Goal: Information Seeking & Learning: Learn about a topic

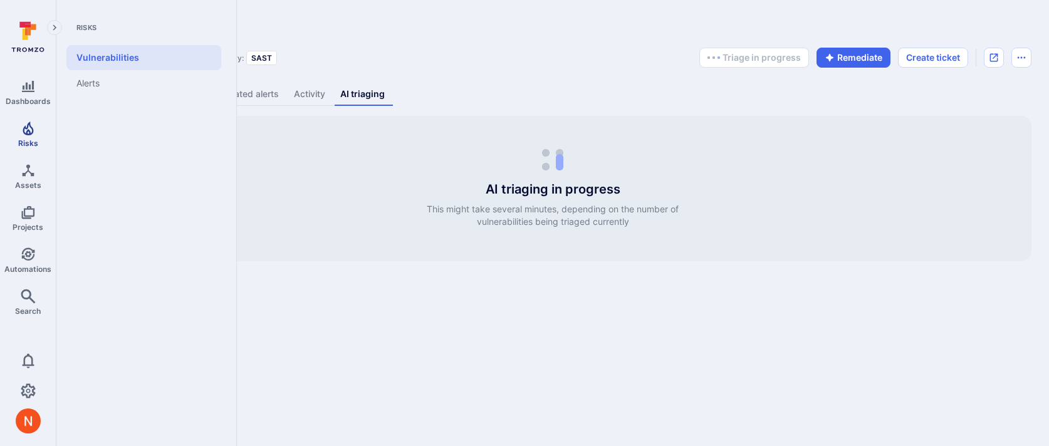
click at [25, 143] on span "Risks" at bounding box center [28, 142] width 20 height 9
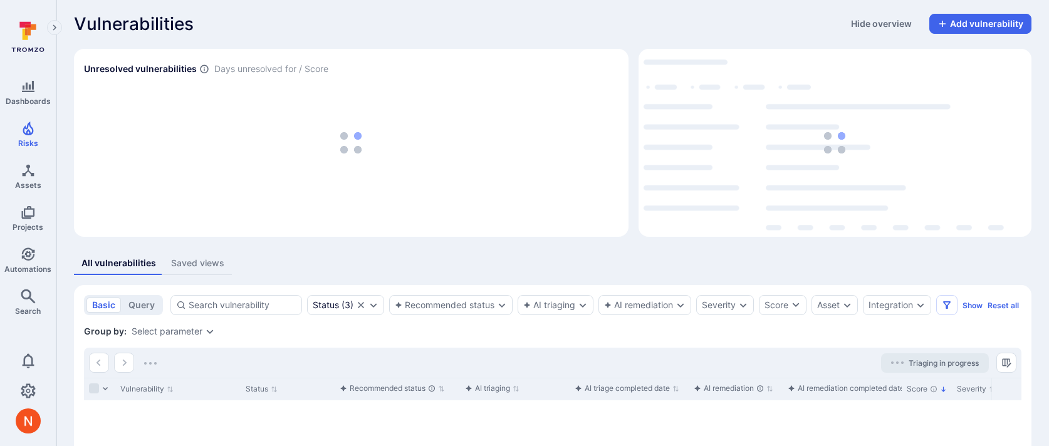
scroll to position [74, 0]
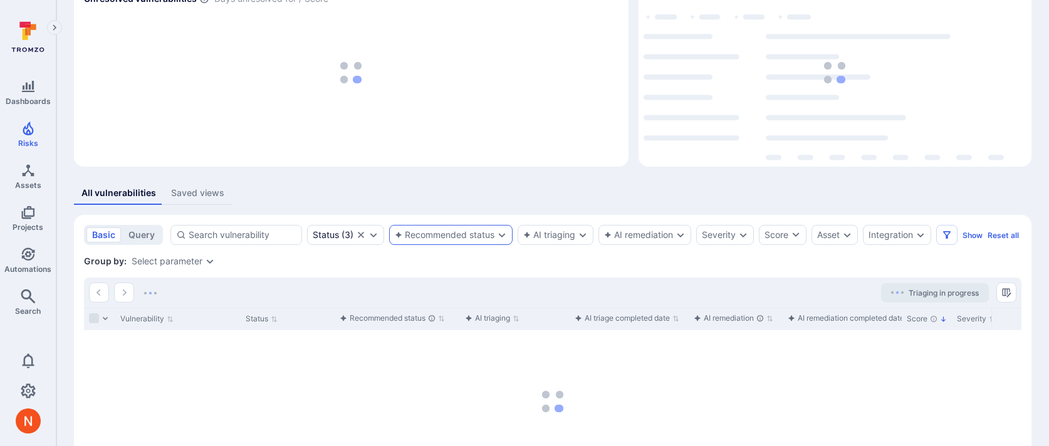
click at [477, 230] on div "Recommended status" at bounding box center [445, 235] width 100 height 10
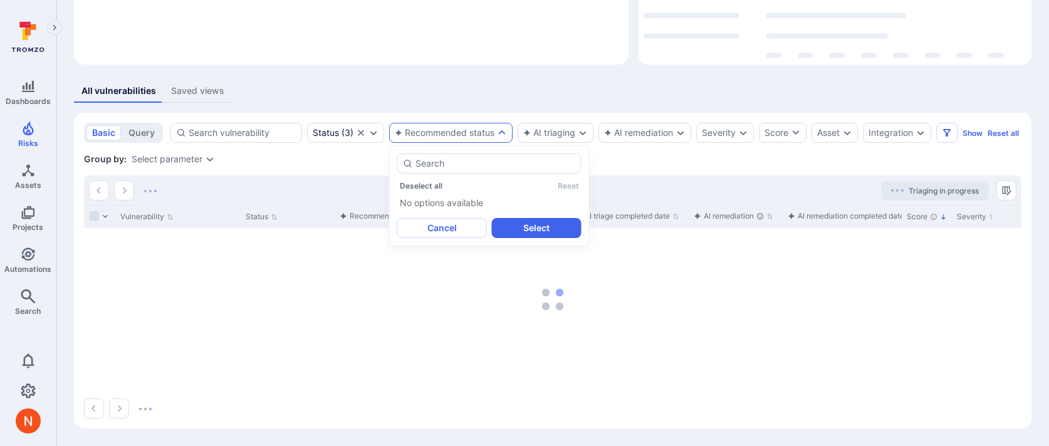
scroll to position [190, 0]
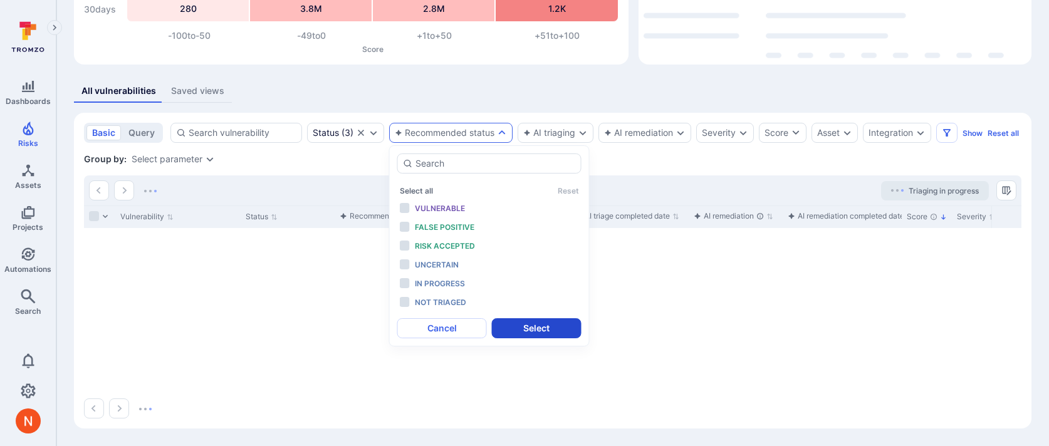
click at [446, 279] on span "In progress" at bounding box center [440, 283] width 50 height 9
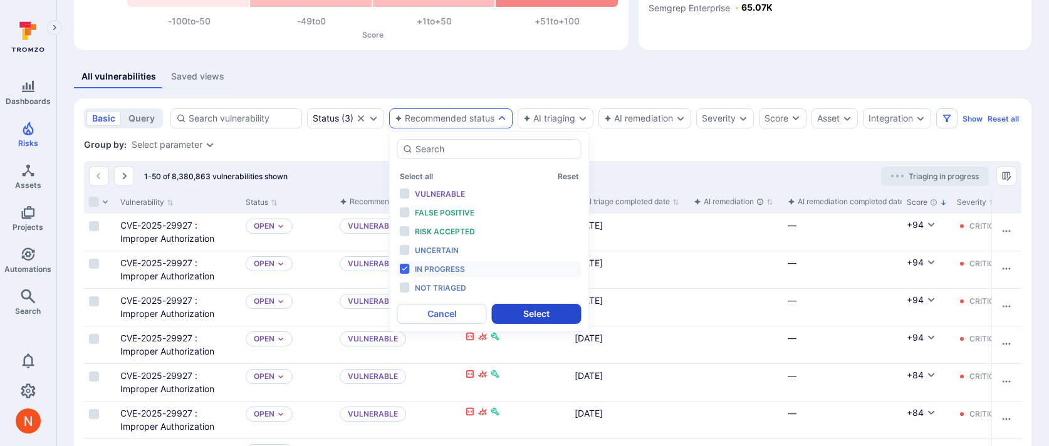
click at [523, 315] on button "Select" at bounding box center [537, 314] width 90 height 20
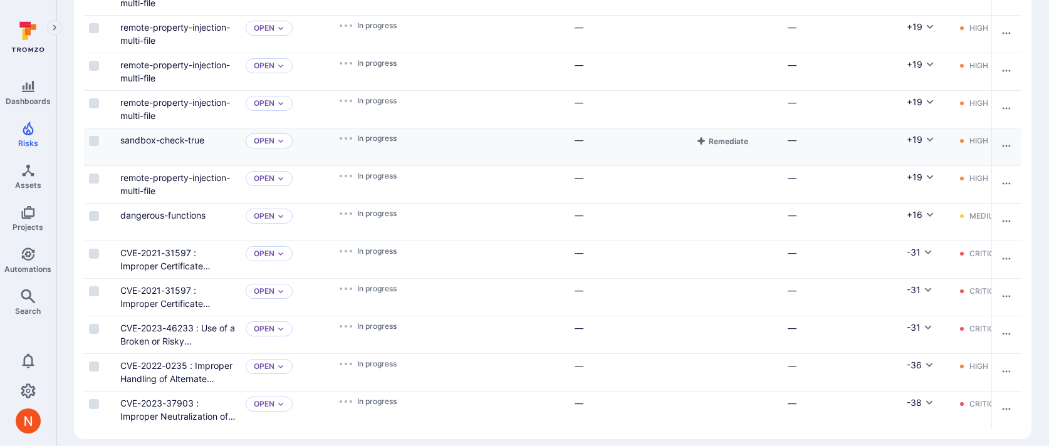
scroll to position [748, 0]
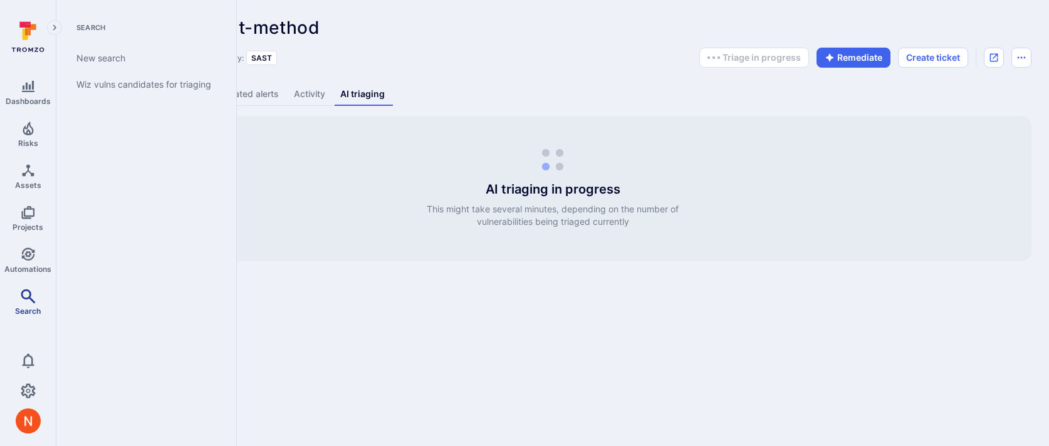
click at [33, 304] on link "Search" at bounding box center [28, 302] width 56 height 37
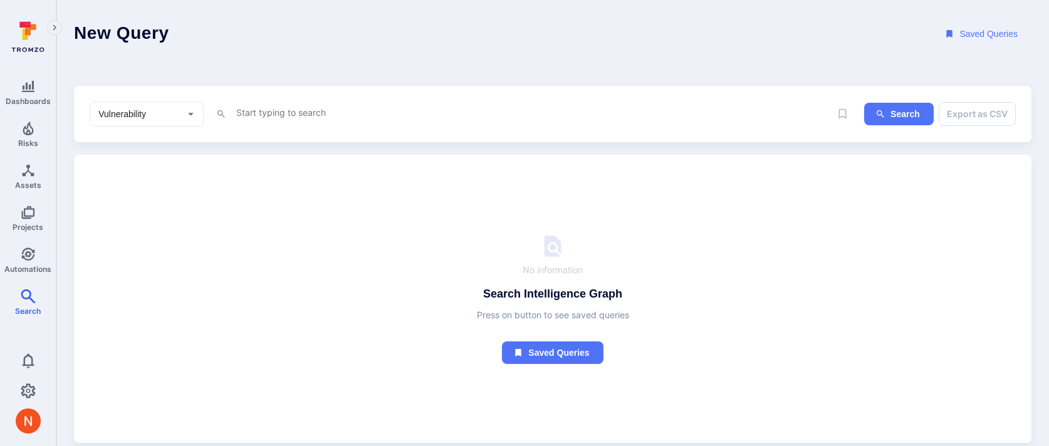
click at [311, 113] on textarea "Intelligence Graph search area" at bounding box center [532, 113] width 595 height 16
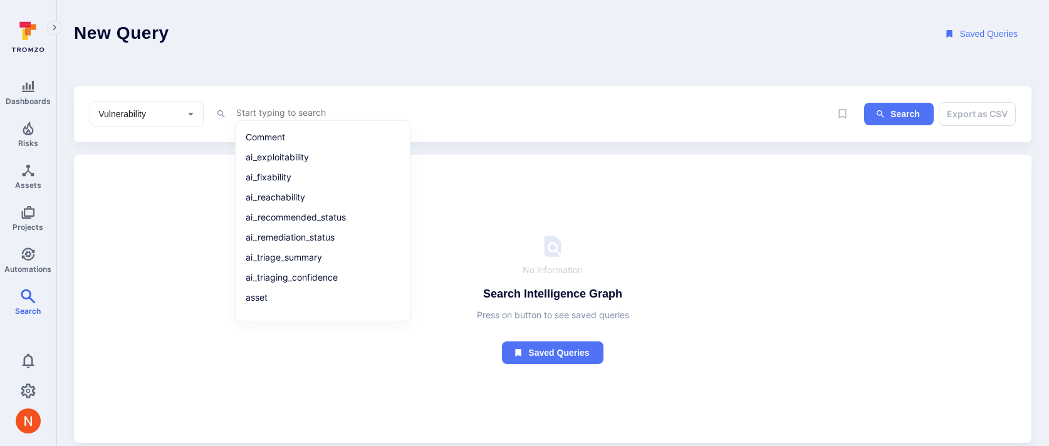
type textarea """
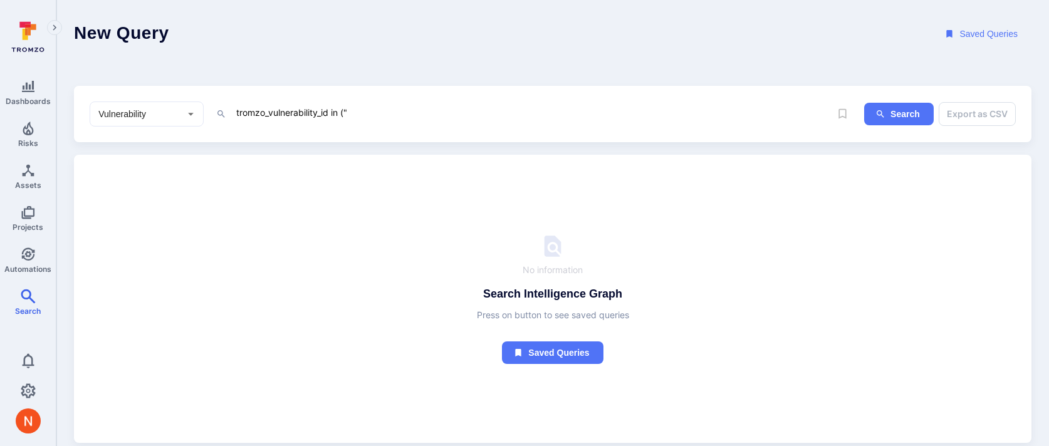
paste textarea "fin_DAYNOHTsy9dhRk3O"
paste textarea "fin_vaBUQSNlZuFKAyK6/analysis/"
paste textarea "fin_x0KjPVfLeKW7szBS/analysis/"
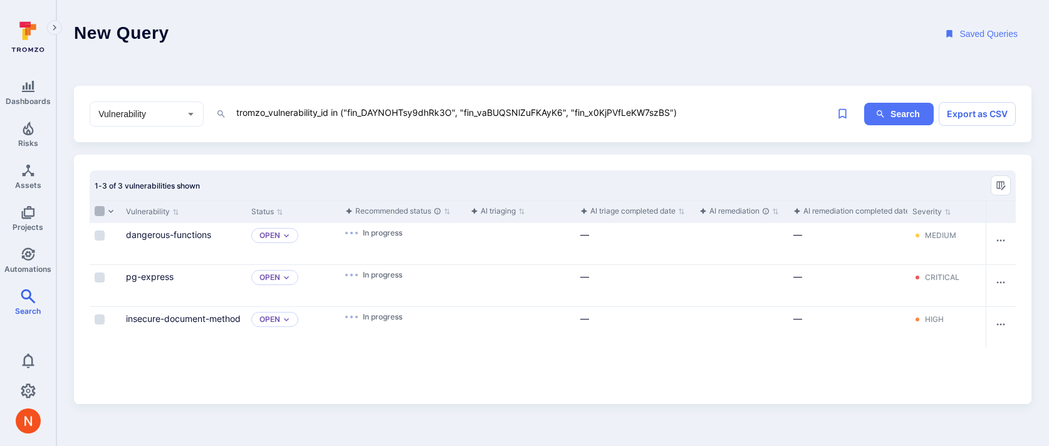
type textarea "tromzo_vulnerability_id in ("fin_DAYNOHTsy9dhRk3O", "fin_vaBUQSNlZuFKAyK6", "fi…"
click at [102, 207] on input "Select all rows" at bounding box center [100, 211] width 10 height 10
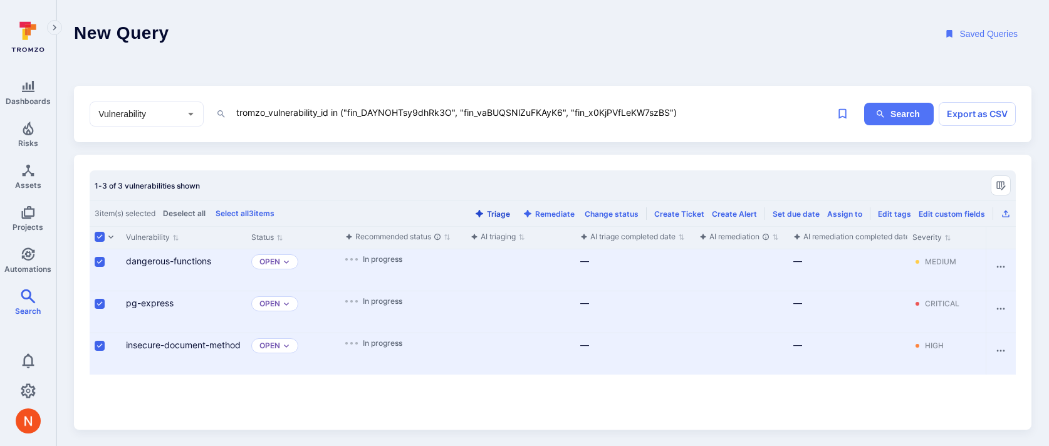
click at [493, 215] on button "Triage" at bounding box center [492, 213] width 41 height 9
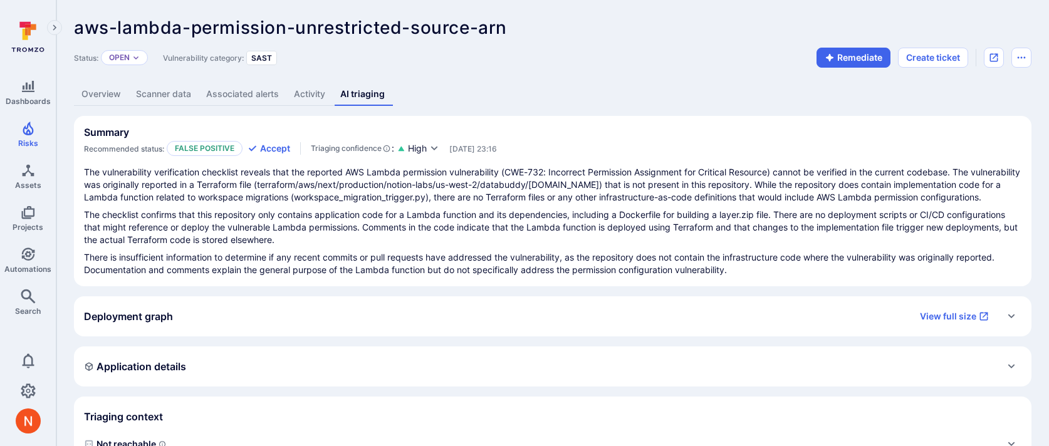
click at [95, 91] on link "Overview" at bounding box center [101, 94] width 55 height 23
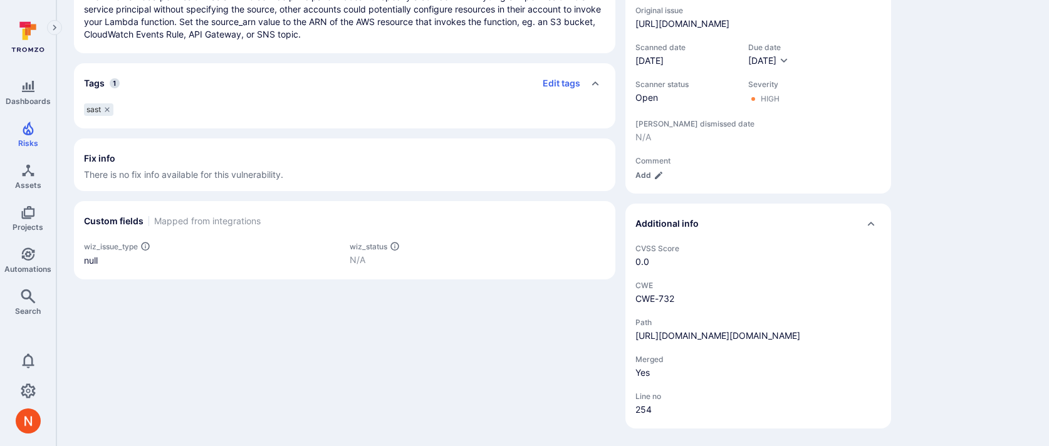
scroll to position [502, 0]
click at [730, 330] on link "[URL][DOMAIN_NAME][DOMAIN_NAME]" at bounding box center [717, 335] width 165 height 11
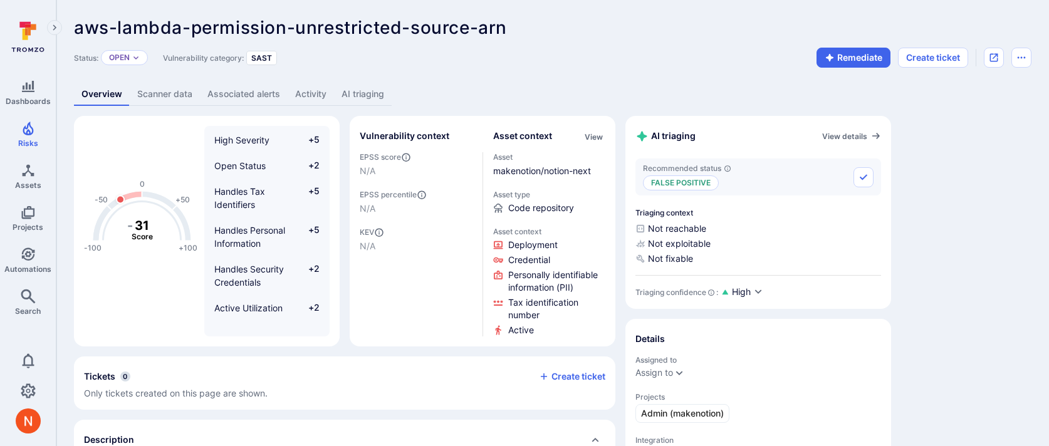
click at [382, 93] on link "AI triaging" at bounding box center [363, 94] width 58 height 23
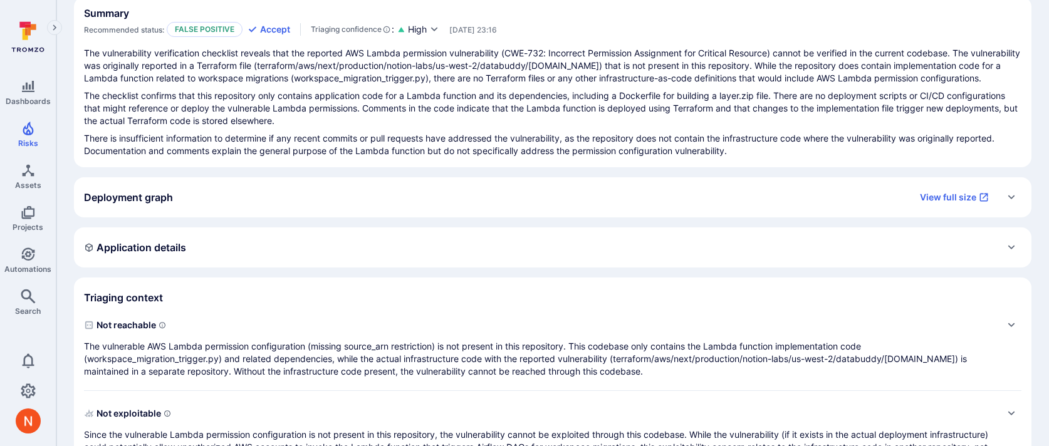
scroll to position [120, 0]
click at [434, 345] on p "The vulnerable AWS Lambda permission configuration (missing source_arn restrict…" at bounding box center [540, 359] width 912 height 38
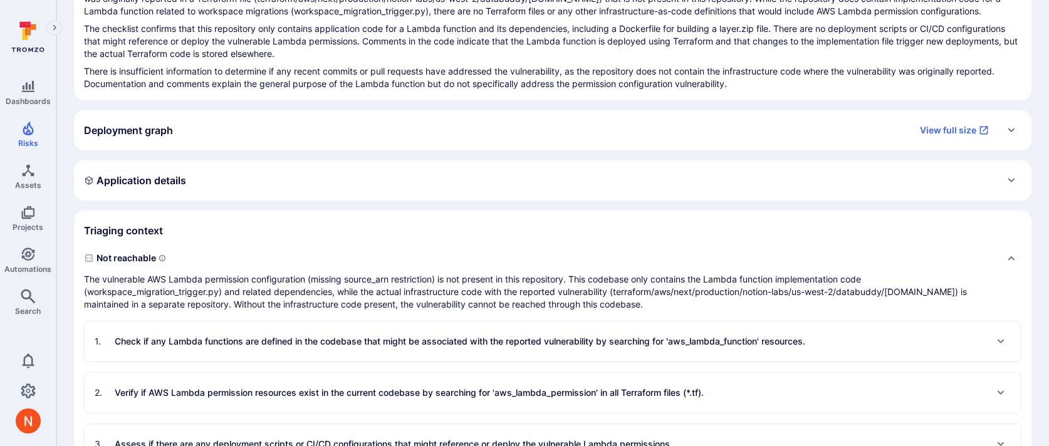
scroll to position [268, 0]
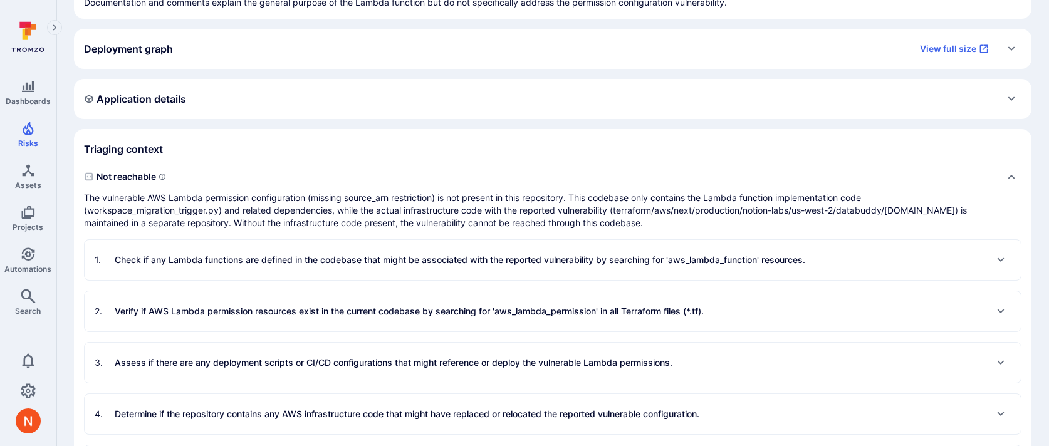
click at [418, 263] on p "Check if any Lambda functions are defined in the codebase that might be associa…" at bounding box center [460, 260] width 691 height 13
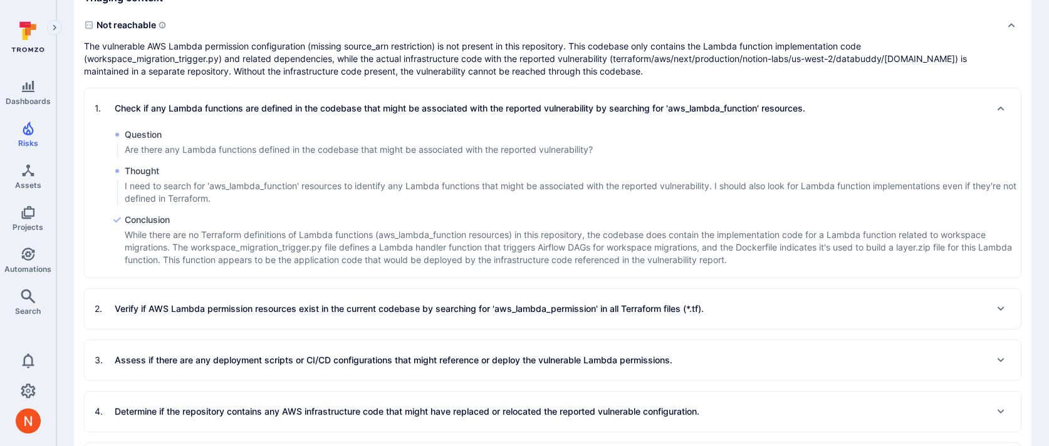
scroll to position [423, 0]
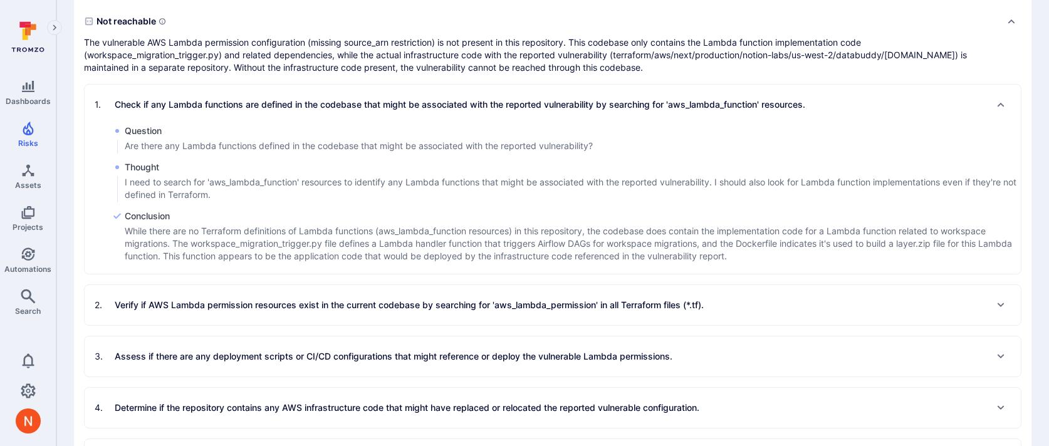
click at [420, 299] on p "Verify if AWS Lambda permission resources exist in the current codebase by sear…" at bounding box center [409, 305] width 589 height 13
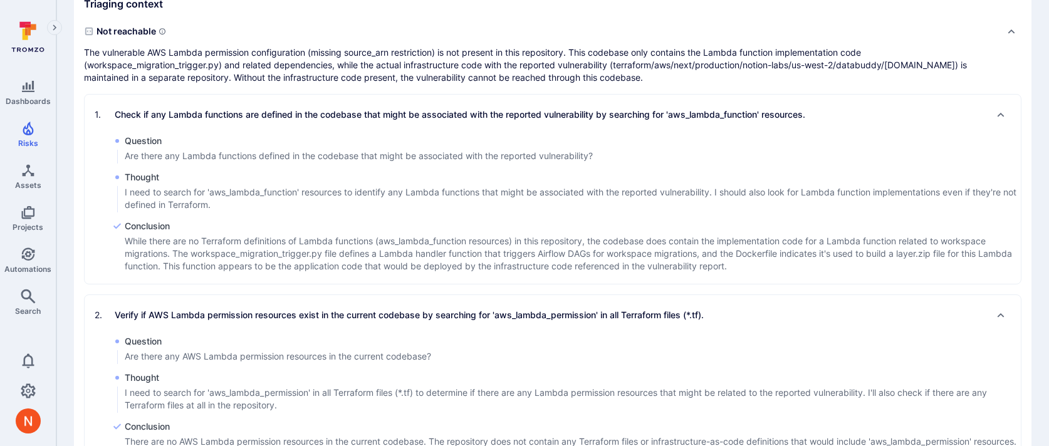
scroll to position [0, 0]
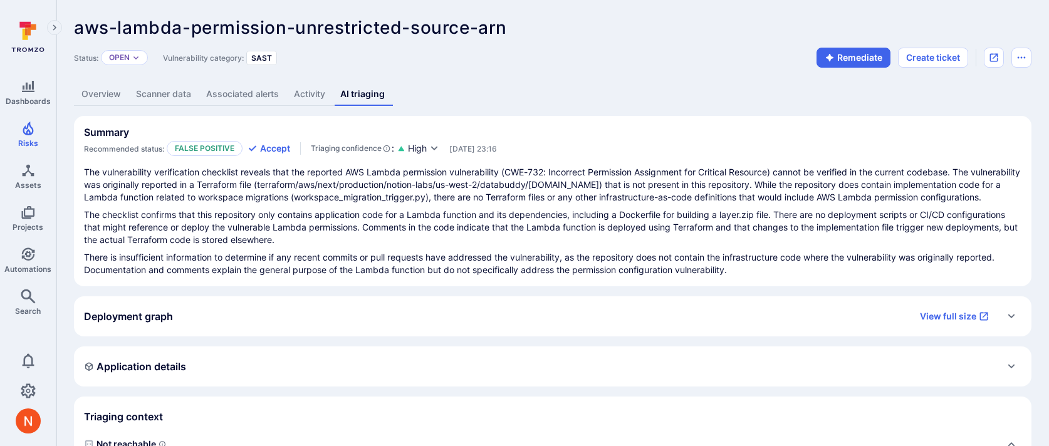
click at [108, 94] on link "Overview" at bounding box center [101, 94] width 55 height 23
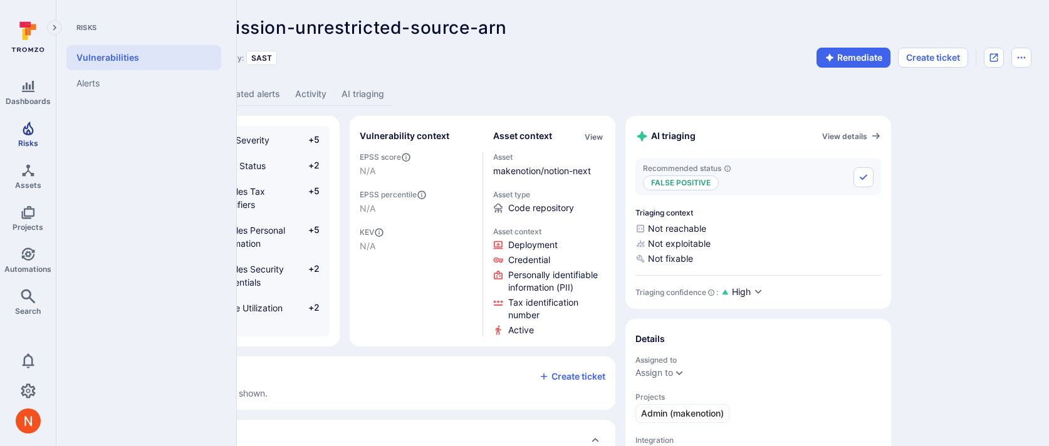
click at [28, 137] on link "Risks" at bounding box center [28, 134] width 56 height 37
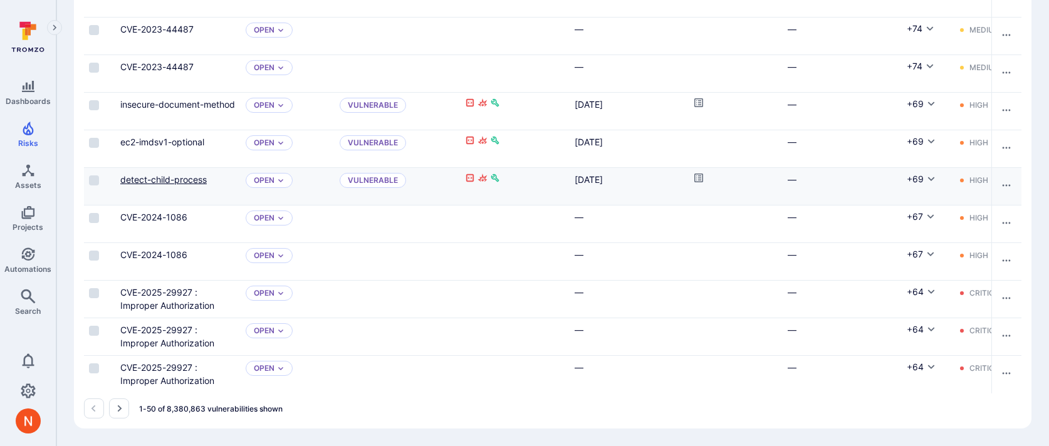
click at [201, 179] on link "detect-child-process" at bounding box center [163, 179] width 86 height 11
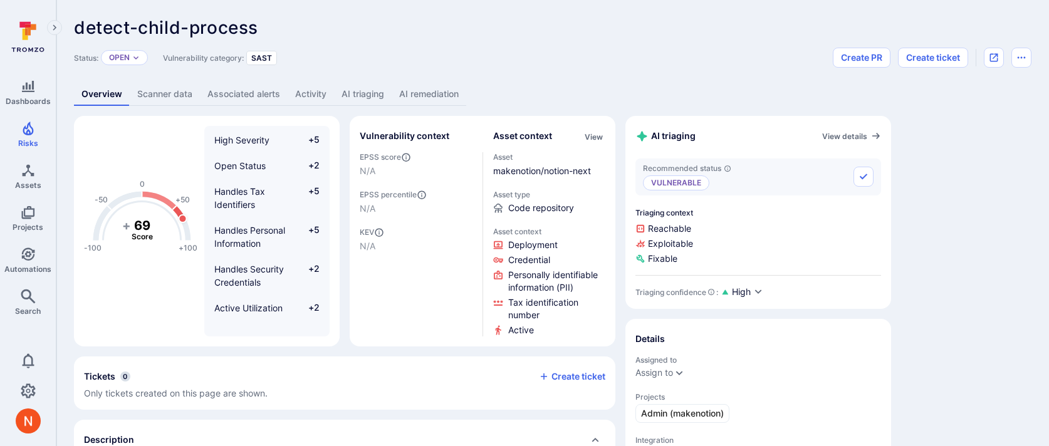
click at [372, 95] on link "AI triaging" at bounding box center [363, 94] width 58 height 23
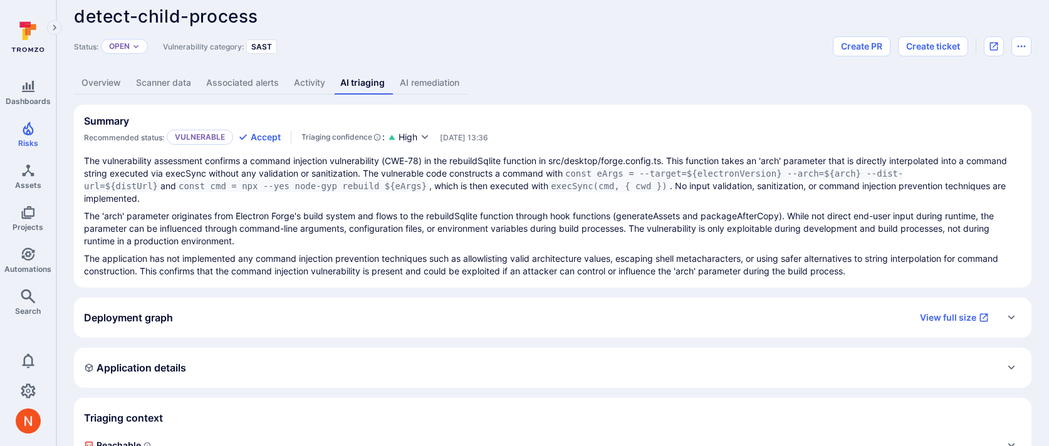
scroll to position [9, 0]
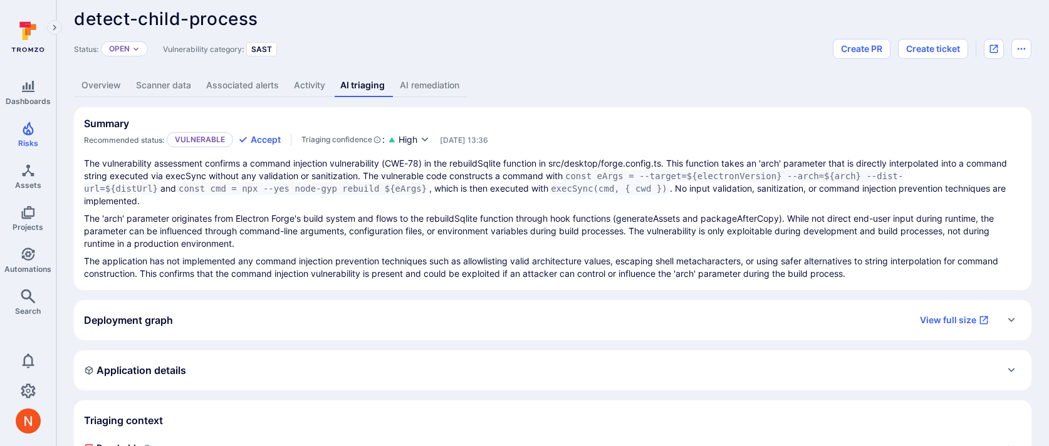
click at [113, 86] on link "Overview" at bounding box center [101, 85] width 55 height 23
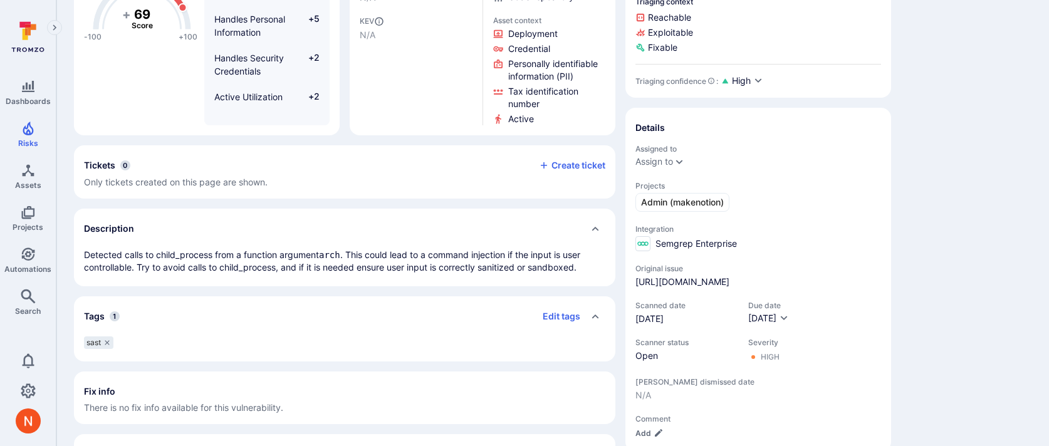
scroll to position [44, 0]
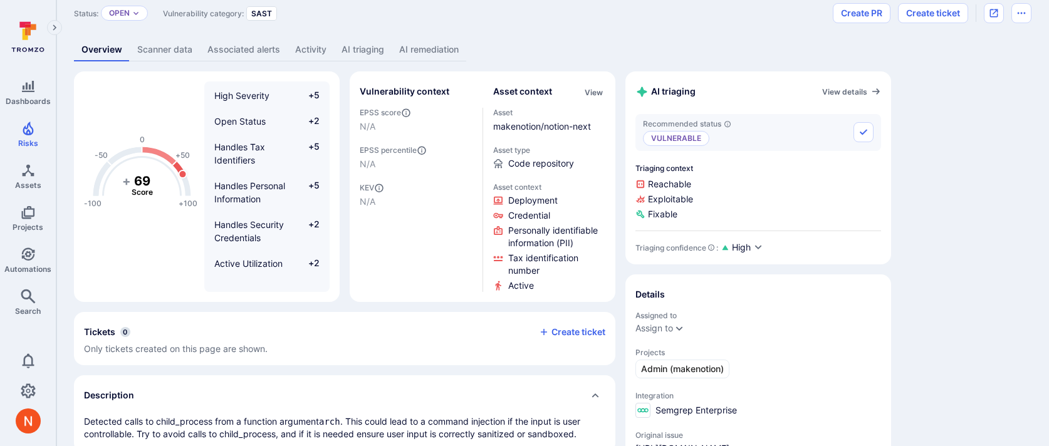
click at [506, 115] on span "Asset" at bounding box center [549, 112] width 113 height 9
click at [506, 120] on div "makenotion/notion-next" at bounding box center [549, 126] width 113 height 13
click at [506, 128] on link "makenotion/notion-next" at bounding box center [542, 126] width 98 height 11
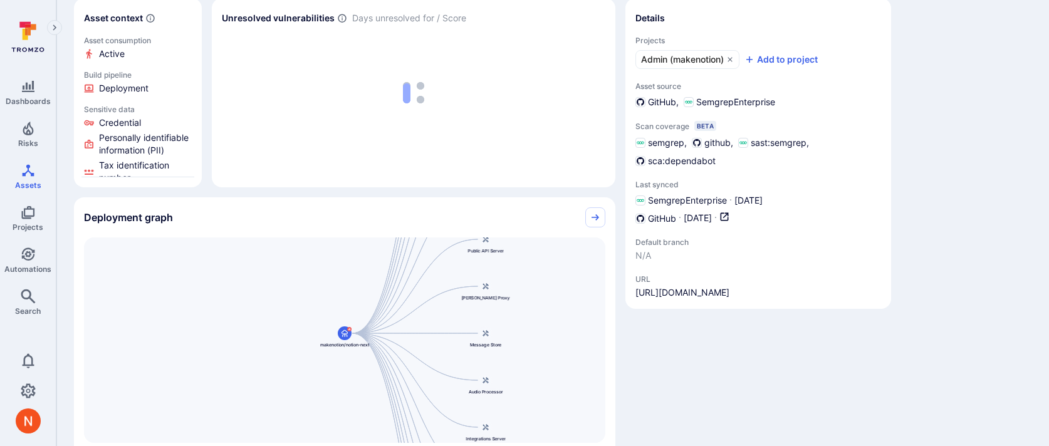
scroll to position [321, 0]
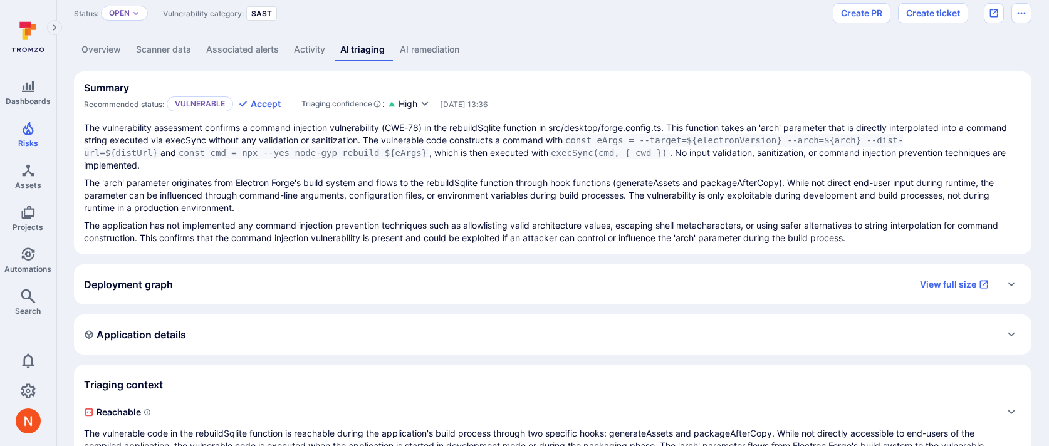
scroll to position [9, 0]
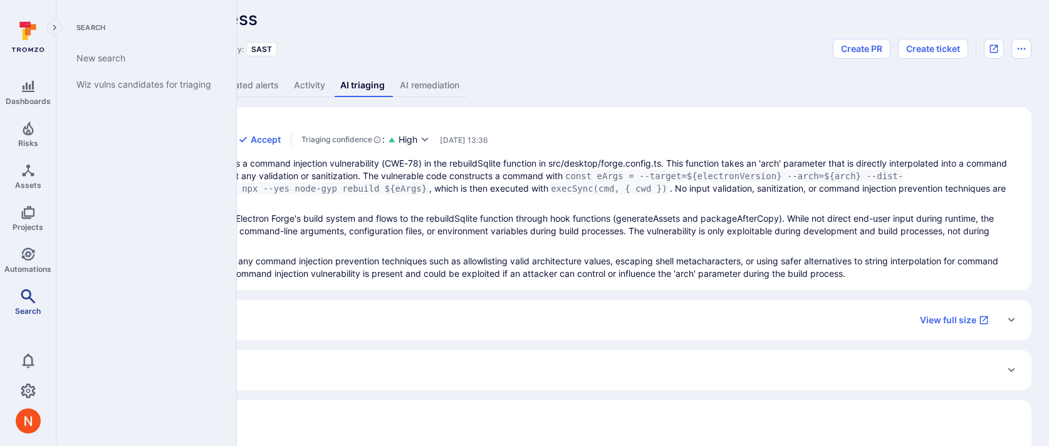
click at [31, 294] on icon "Search" at bounding box center [28, 296] width 15 height 15
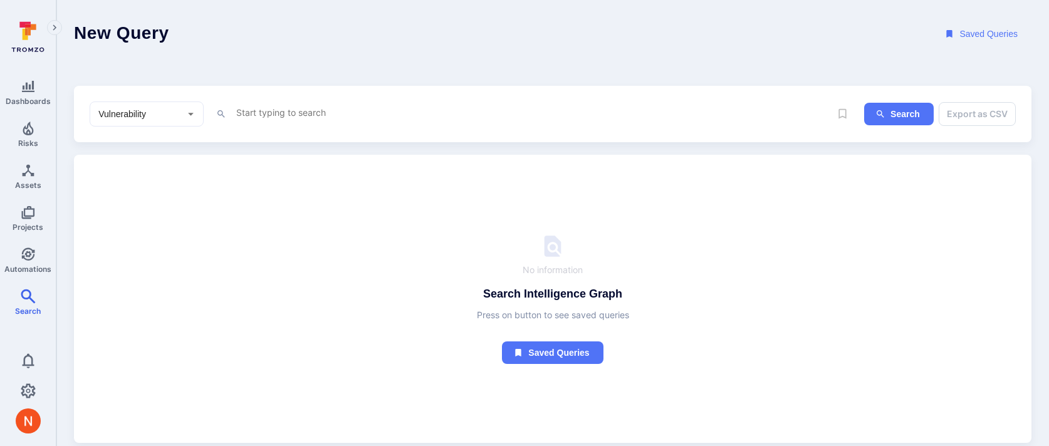
click at [335, 105] on textarea "Intelligence Graph search area" at bounding box center [532, 113] width 595 height 16
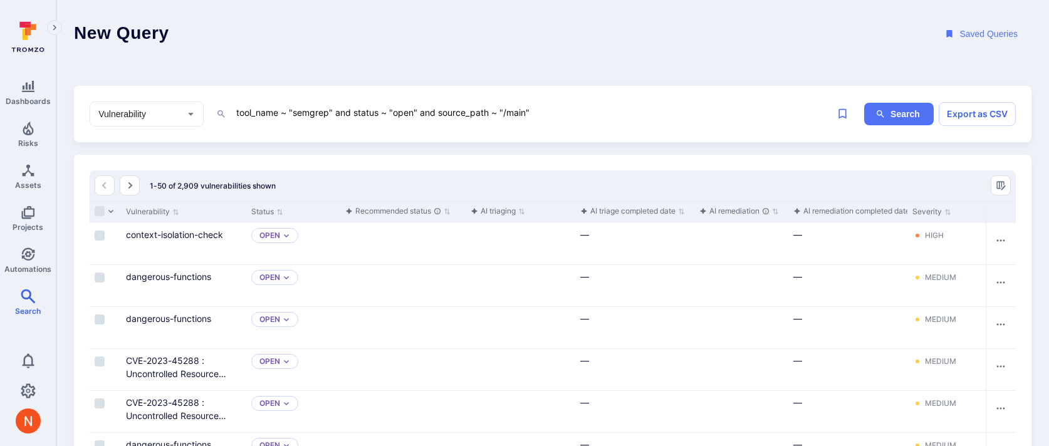
click at [558, 111] on textarea "tool_name ~ "semgrep" and status ~ "open" and source_path ~ "/main"" at bounding box center [532, 113] width 595 height 16
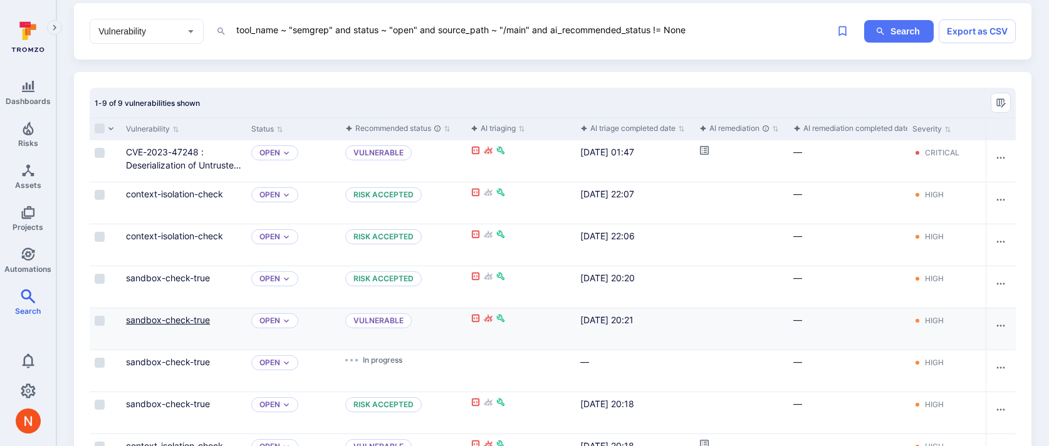
type textarea "tool_name ~ "semgrep" and status ~ "open" and source_path ~ "/main" and ai_reco…"
click at [194, 319] on link "sandbox-check-true" at bounding box center [168, 320] width 84 height 11
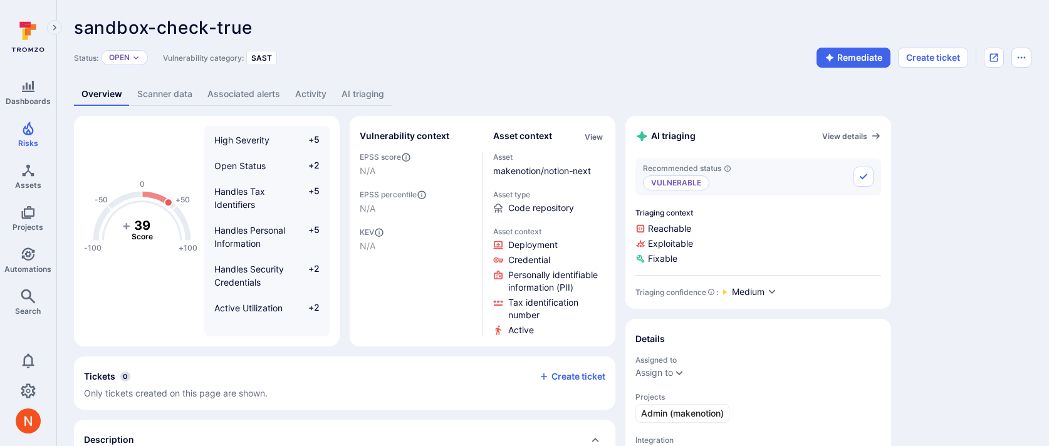
scroll to position [453, 0]
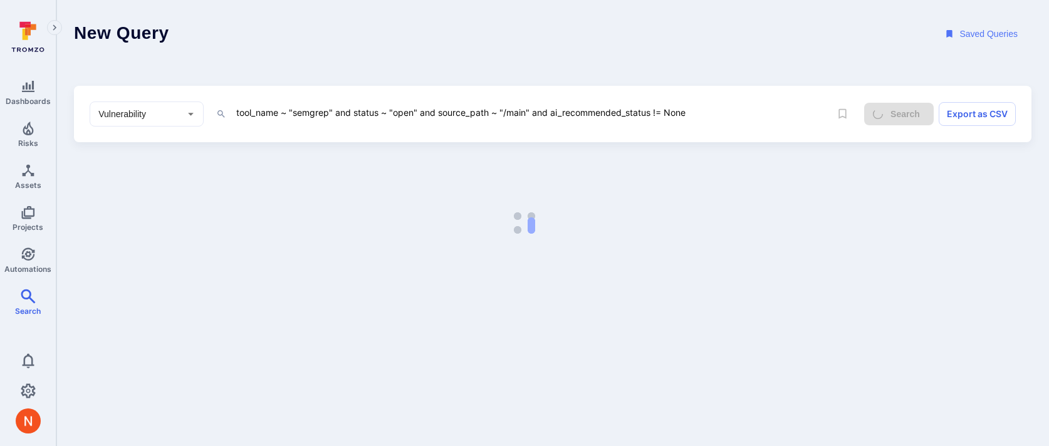
click at [506, 108] on textarea "tool_name ~ "semgrep" and status ~ "open" and source_path ~ "/main" and ai_reco…" at bounding box center [532, 113] width 595 height 16
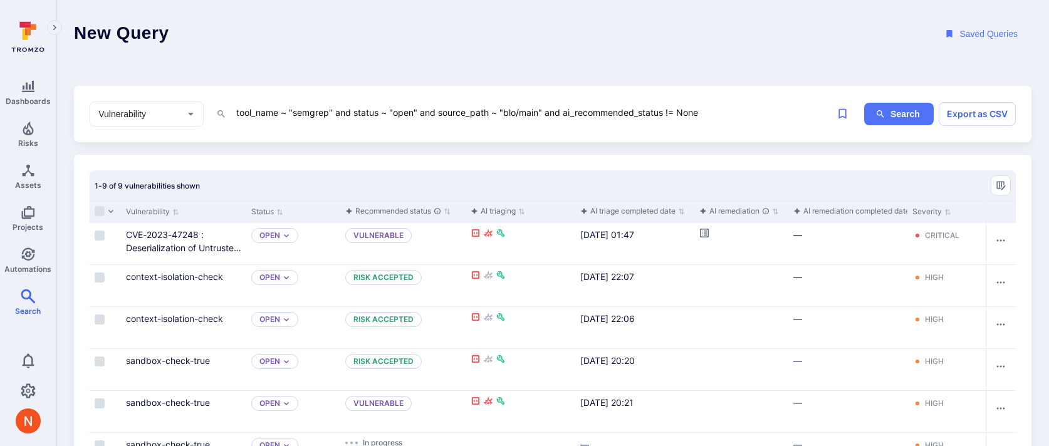
type textarea "tool_name ~ "semgrep" and status ~ "open" and source_path ~ "blob/main" and ai_…"
